Goal: Information Seeking & Learning: Find specific fact

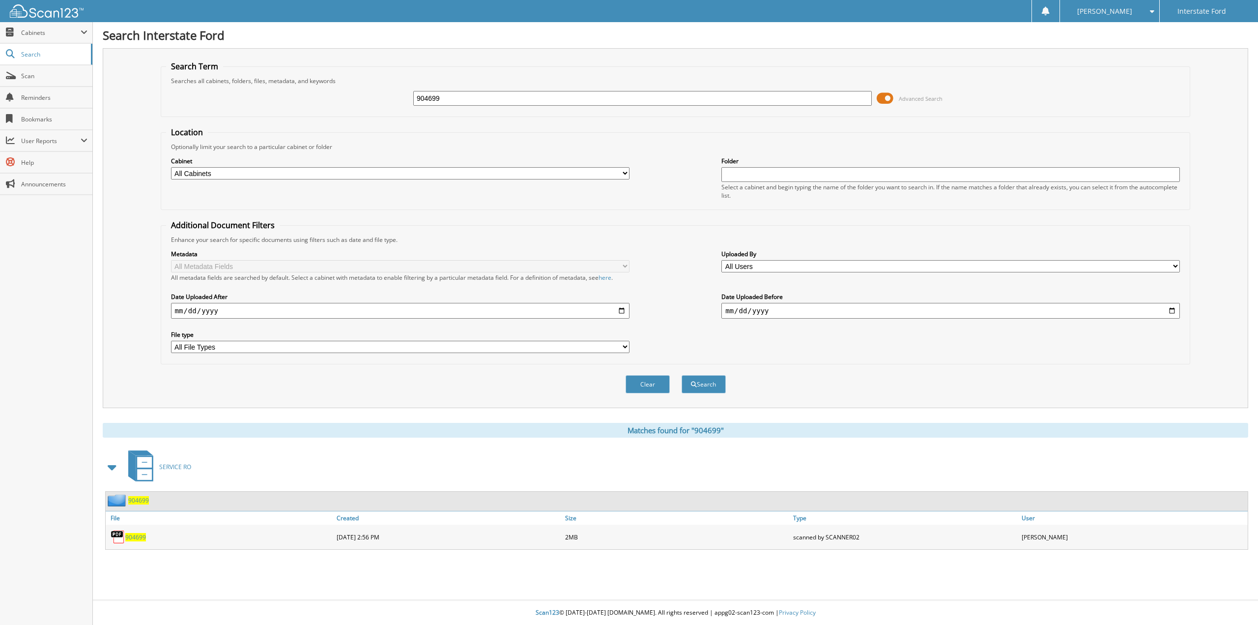
drag, startPoint x: 457, startPoint y: 96, endPoint x: 375, endPoint y: 89, distance: 82.4
click at [380, 92] on div "904699 Advanced Search" at bounding box center [675, 98] width 1019 height 27
type input "1FMEE5DP1PLA91831"
drag, startPoint x: 506, startPoint y: 97, endPoint x: 284, endPoint y: 89, distance: 222.8
click at [284, 89] on div "1FMEE5DP1PLA91831 Advanced Search" at bounding box center [675, 98] width 1019 height 27
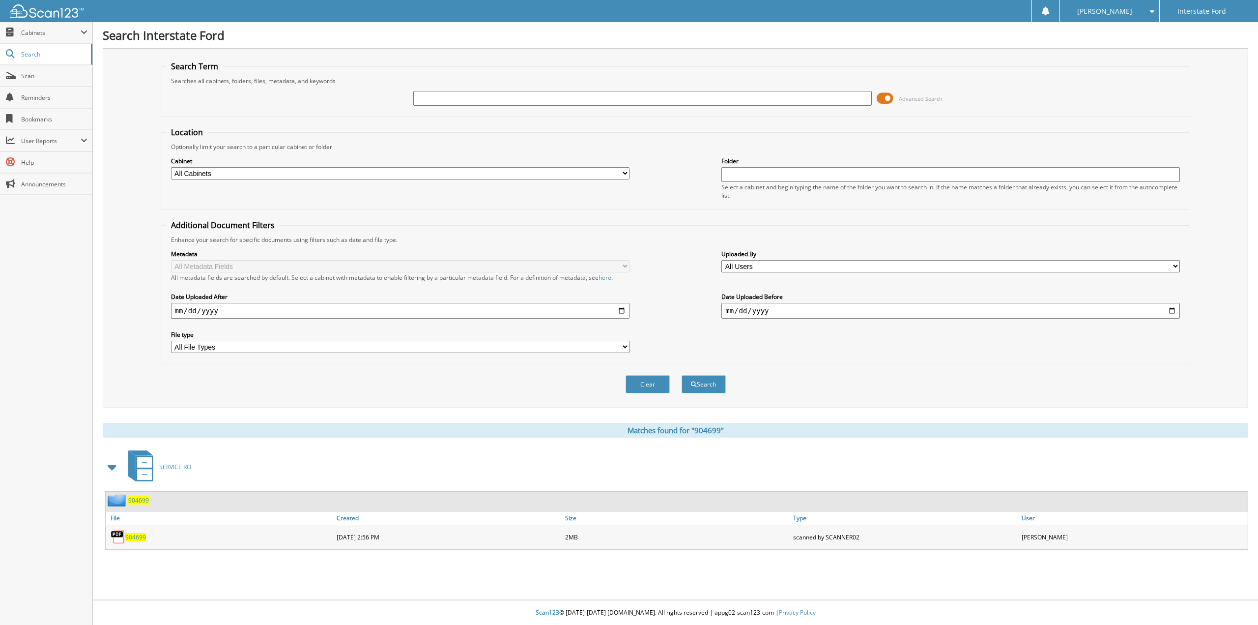
paste input "965428"
type input "965428"
click at [682, 375] on button "Search" at bounding box center [704, 384] width 44 height 18
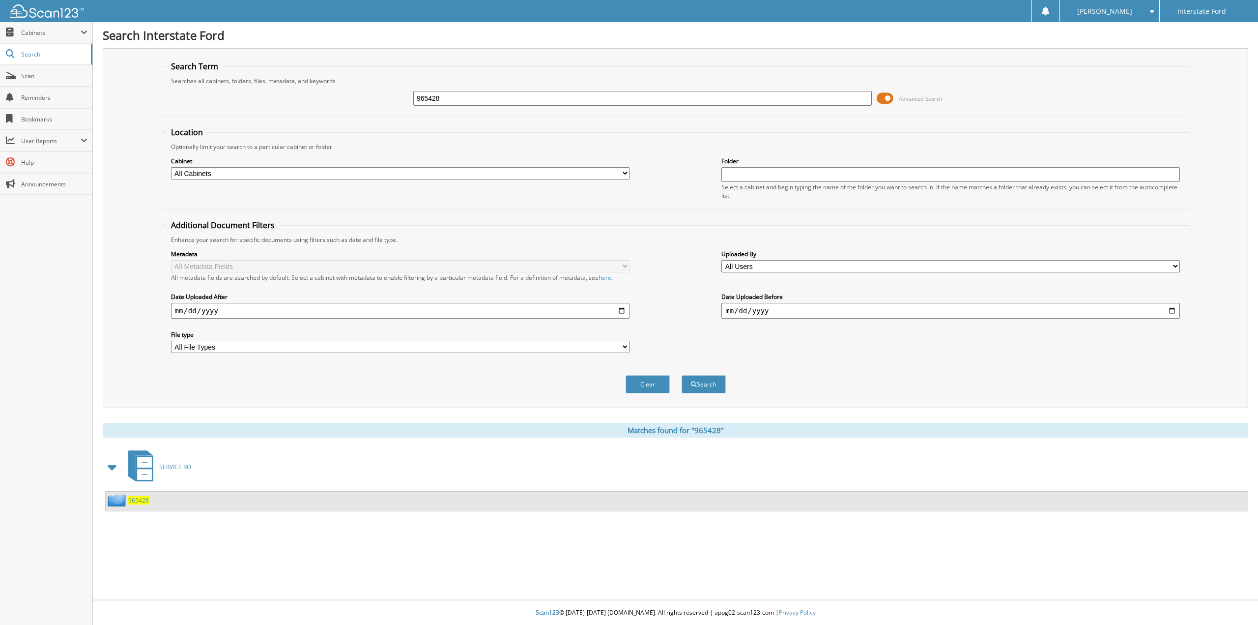
click at [136, 503] on span "965428" at bounding box center [138, 500] width 21 height 8
